Goal: Navigation & Orientation: Understand site structure

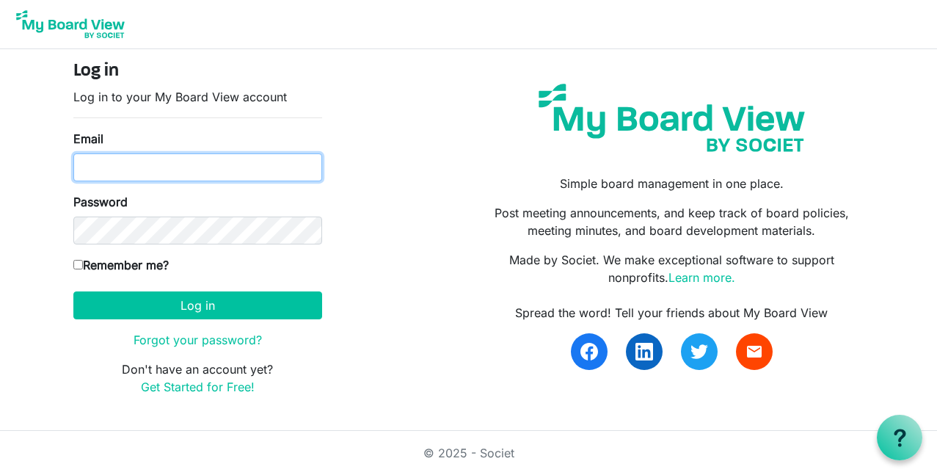
type input "[EMAIL_ADDRESS][PERSON_NAME][DOMAIN_NAME]"
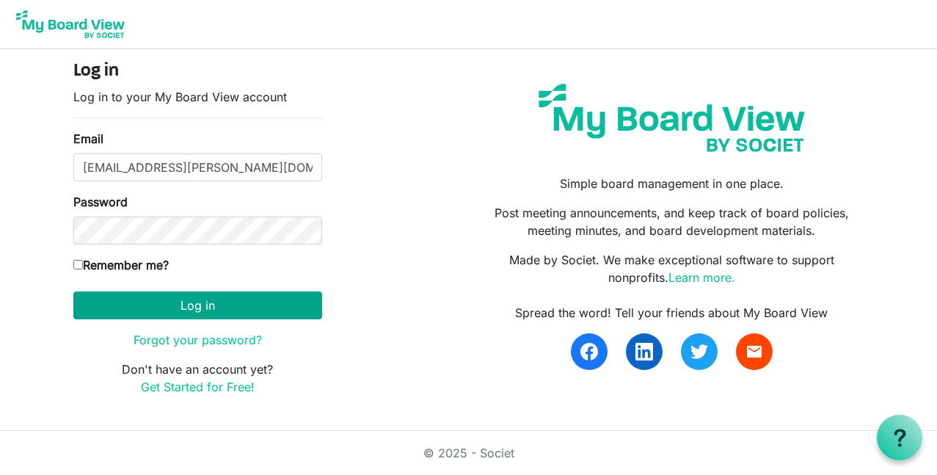
click at [164, 307] on button "Log in" at bounding box center [197, 305] width 249 height 28
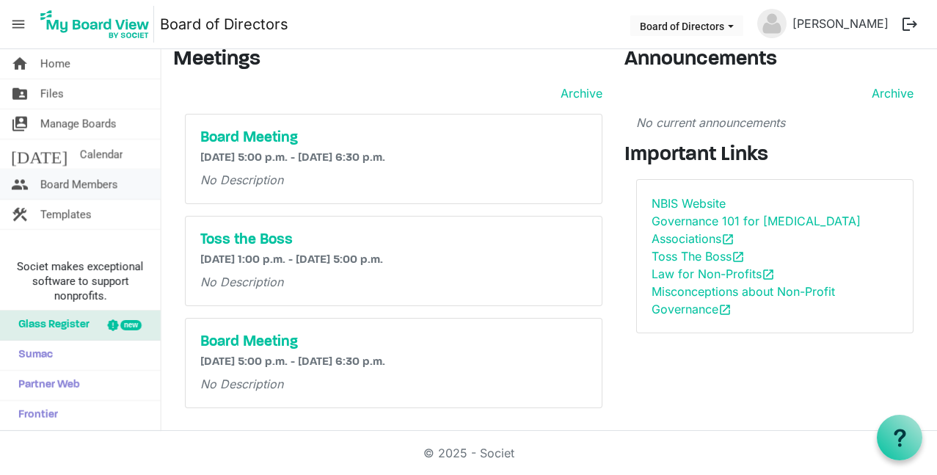
click at [117, 186] on span "Board Members" at bounding box center [79, 184] width 78 height 29
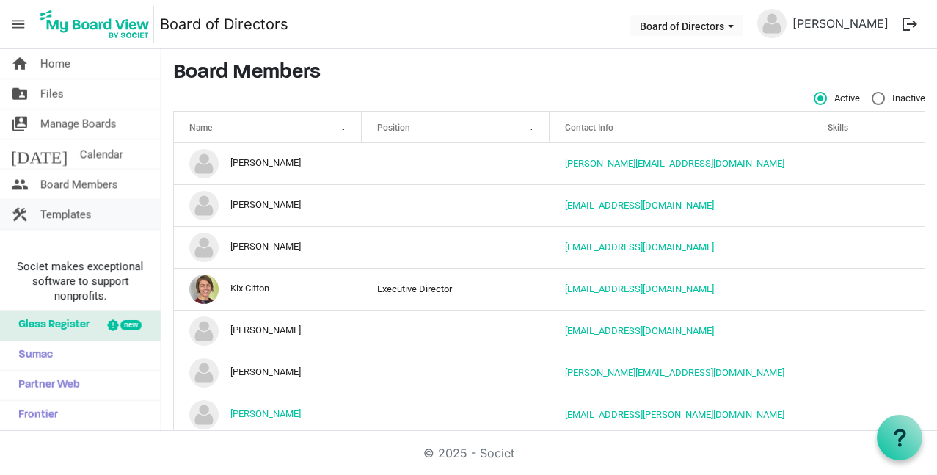
click at [94, 211] on link "construction Templates" at bounding box center [80, 214] width 161 height 29
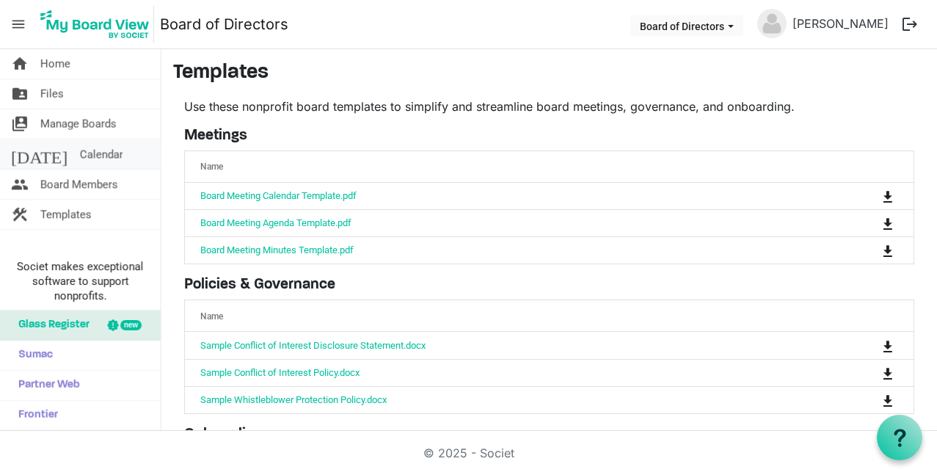
click at [91, 159] on link "today Calendar" at bounding box center [80, 153] width 161 height 29
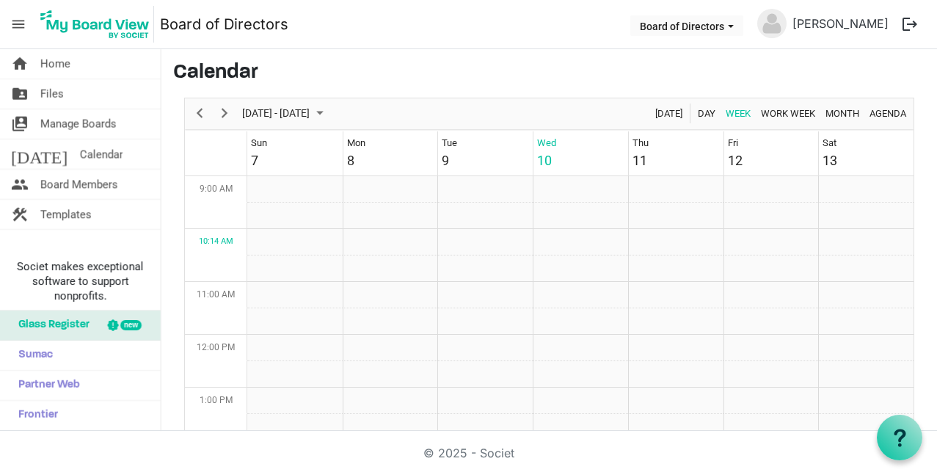
scroll to position [476, 0]
click at [93, 100] on link "folder_shared Files" at bounding box center [80, 93] width 161 height 29
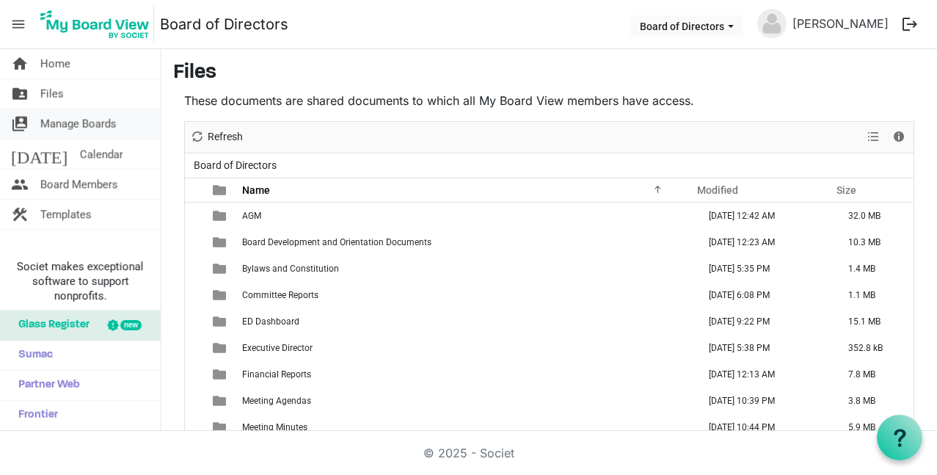
click at [74, 123] on span "Manage Boards" at bounding box center [78, 123] width 76 height 29
